Goal: Task Accomplishment & Management: Use online tool/utility

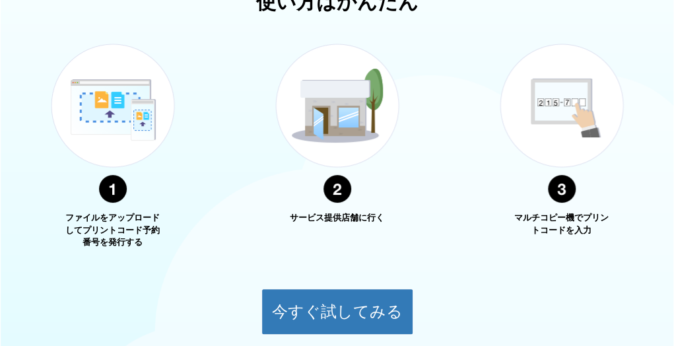
scroll to position [594, 0]
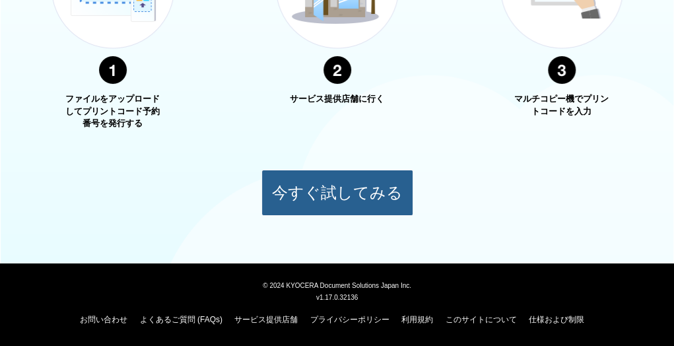
click at [323, 189] on button "今すぐ試してみる" at bounding box center [337, 193] width 152 height 46
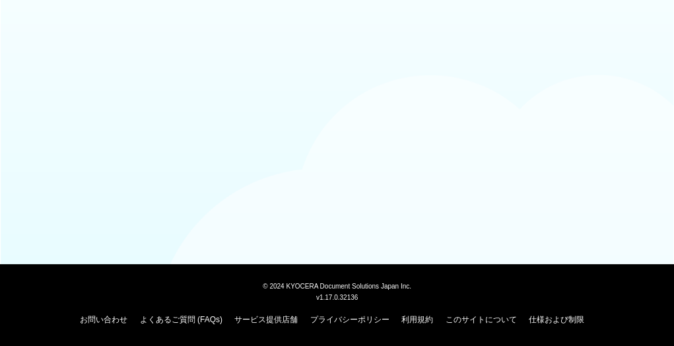
scroll to position [174, 0]
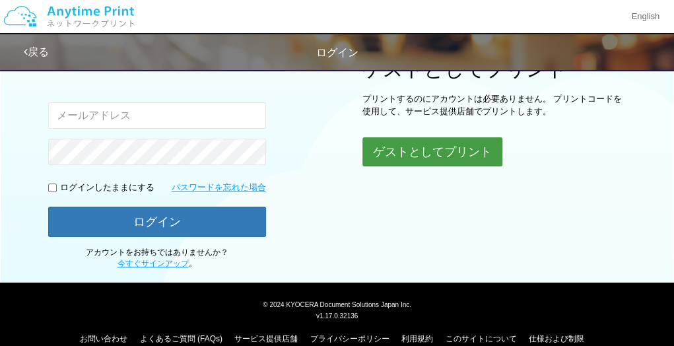
click at [437, 152] on button "ゲストとしてプリント" at bounding box center [432, 151] width 140 height 29
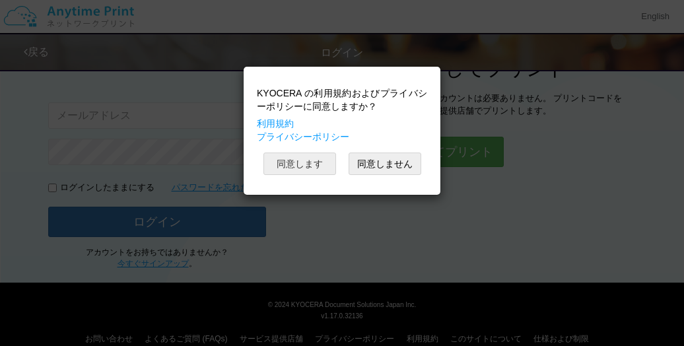
click at [317, 167] on button "同意します" at bounding box center [299, 163] width 73 height 22
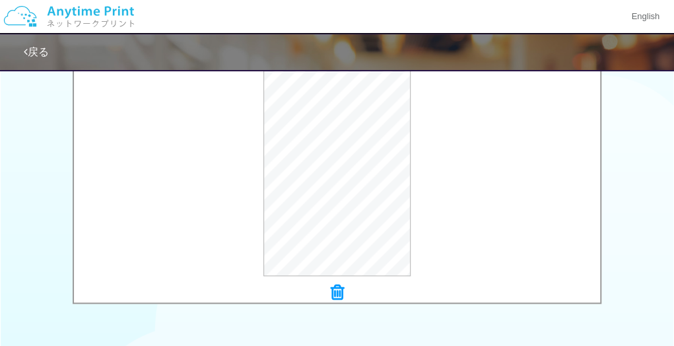
scroll to position [459, 0]
click at [362, 170] on button "プレビュー" at bounding box center [343, 172] width 62 height 21
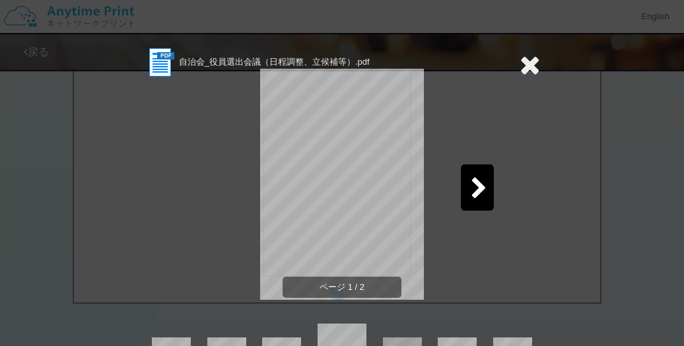
click at [461, 181] on div at bounding box center [477, 187] width 33 height 46
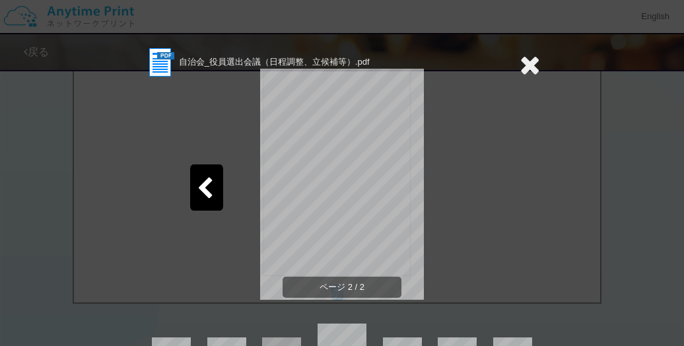
click at [521, 64] on icon at bounding box center [529, 64] width 20 height 26
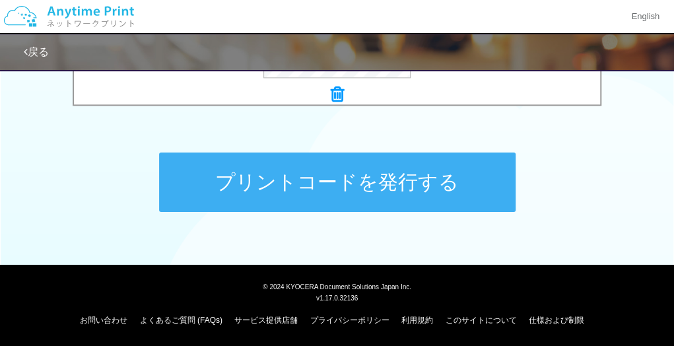
scroll to position [657, 0]
click at [346, 181] on button "プリントコードを発行する" at bounding box center [337, 181] width 356 height 59
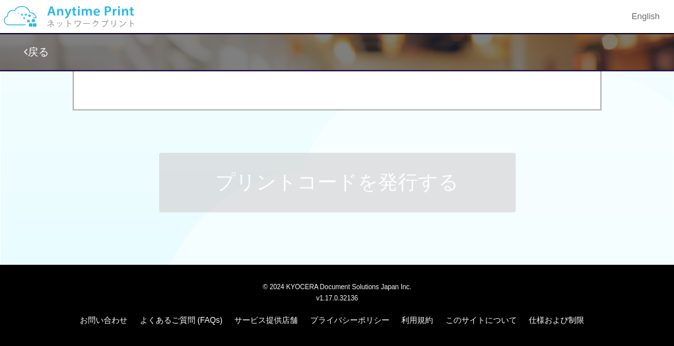
scroll to position [0, 0]
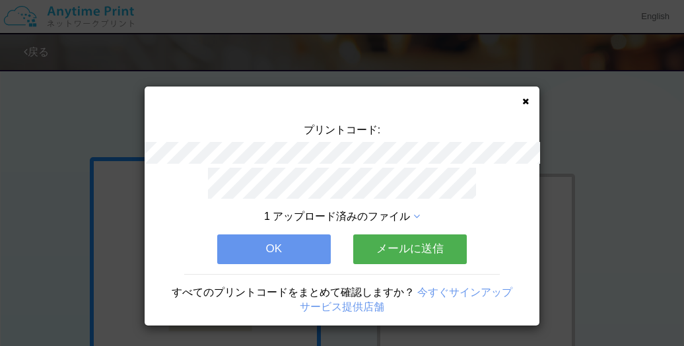
click at [398, 238] on button "メールに送信" at bounding box center [410, 248] width 114 height 29
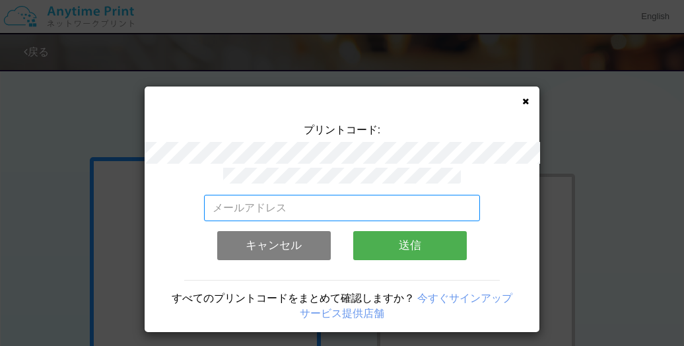
click at [355, 195] on input "email" at bounding box center [342, 208] width 277 height 26
type input "[EMAIL_ADDRESS][DOMAIN_NAME]"
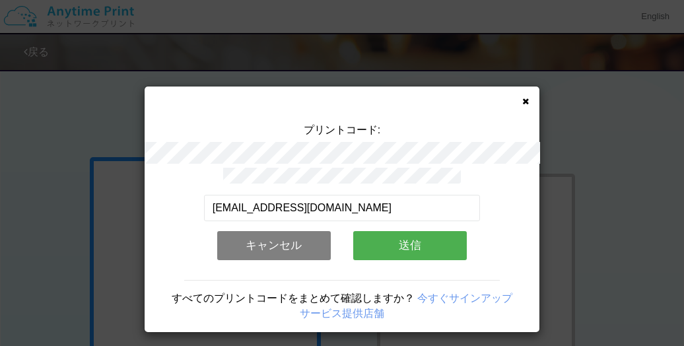
click at [376, 236] on button "送信" at bounding box center [410, 245] width 114 height 29
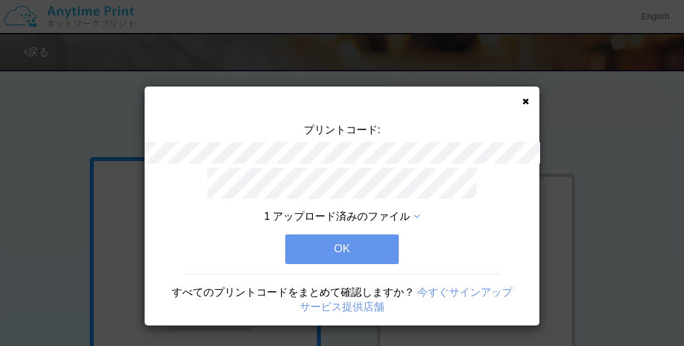
click at [366, 249] on button "OK" at bounding box center [342, 248] width 114 height 29
